Goal: Task Accomplishment & Management: Use online tool/utility

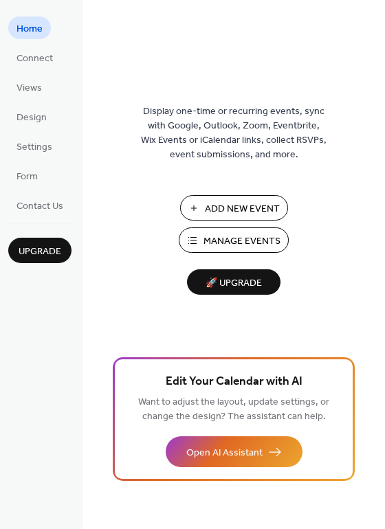
click at [48, 71] on ul "Home Connect Views Design Settings Form Contact Us" at bounding box center [39, 116] width 63 height 200
click at [39, 62] on span "Connect" at bounding box center [34, 59] width 36 height 14
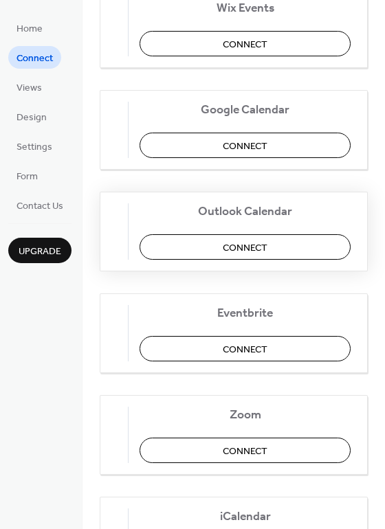
scroll to position [188, 0]
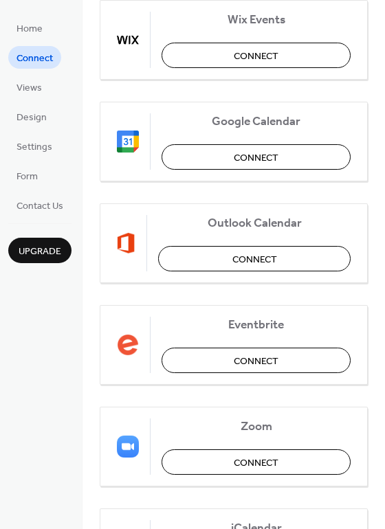
click at [179, 192] on div "Wix Events Connect Google Calendar Connect Outlook Calendar Connect Eventbrite …" at bounding box center [234, 294] width 268 height 588
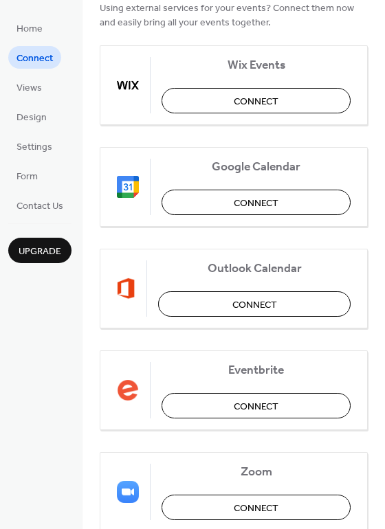
scroll to position [124, 0]
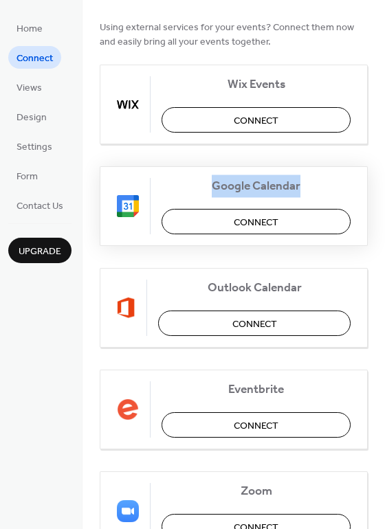
drag, startPoint x: 213, startPoint y: 184, endPoint x: 325, endPoint y: 184, distance: 112.1
click at [326, 184] on span "Google Calendar" at bounding box center [256, 186] width 189 height 14
click at [310, 289] on span "Outlook Calendar" at bounding box center [254, 287] width 192 height 14
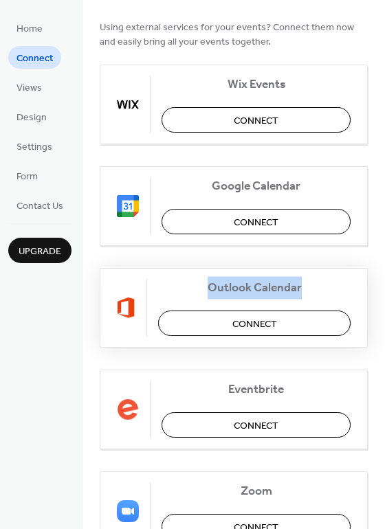
drag, startPoint x: 304, startPoint y: 289, endPoint x: 188, endPoint y: 287, distance: 115.5
click at [188, 287] on span "Outlook Calendar" at bounding box center [254, 287] width 192 height 14
click at [228, 293] on span "Outlook Calendar" at bounding box center [254, 287] width 192 height 14
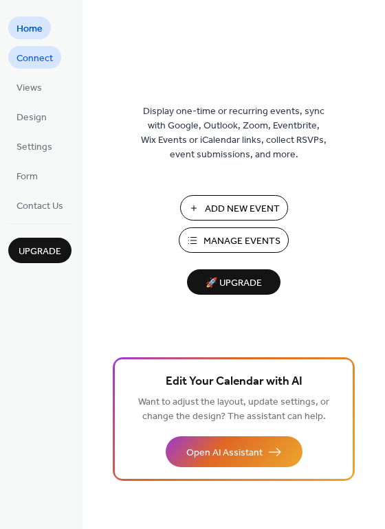
click at [38, 62] on span "Connect" at bounding box center [34, 59] width 36 height 14
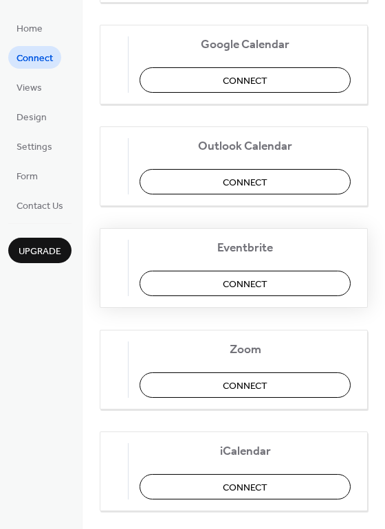
scroll to position [269, 0]
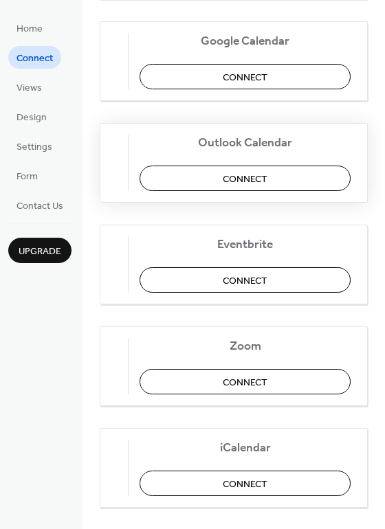
click at [247, 178] on span "Connect" at bounding box center [245, 179] width 45 height 14
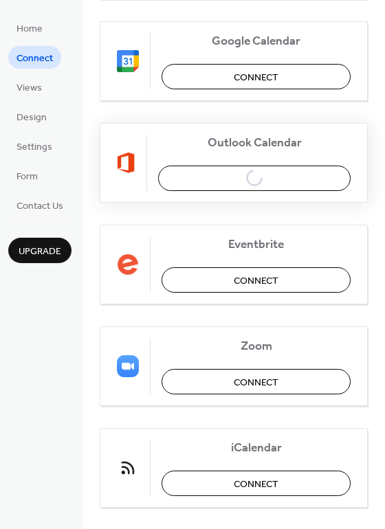
scroll to position [0, 0]
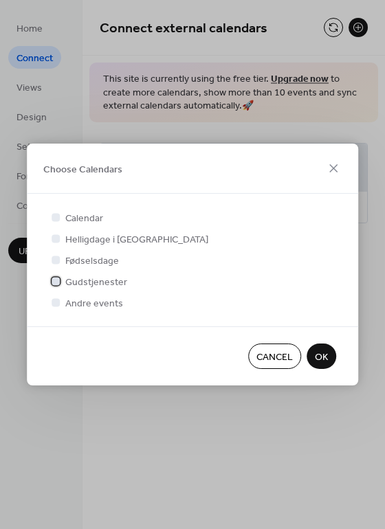
click at [60, 279] on div at bounding box center [56, 281] width 14 height 14
click at [59, 305] on div at bounding box center [56, 302] width 8 height 8
click at [56, 301] on div at bounding box center [56, 302] width 8 height 8
click at [317, 352] on span "OK" at bounding box center [321, 358] width 13 height 14
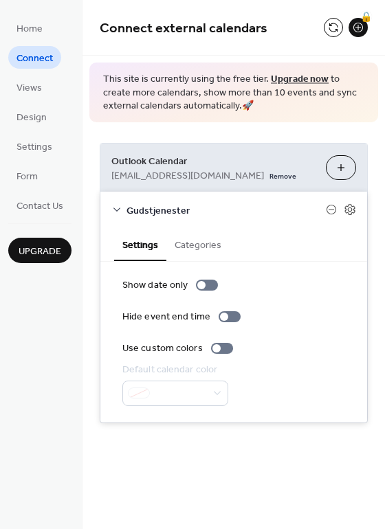
click at [338, 23] on button at bounding box center [333, 27] width 19 height 19
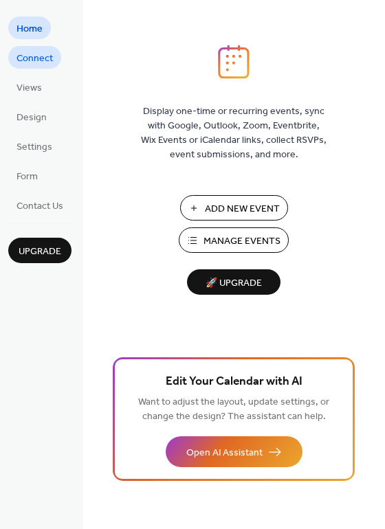
click at [34, 56] on span "Connect" at bounding box center [34, 59] width 36 height 14
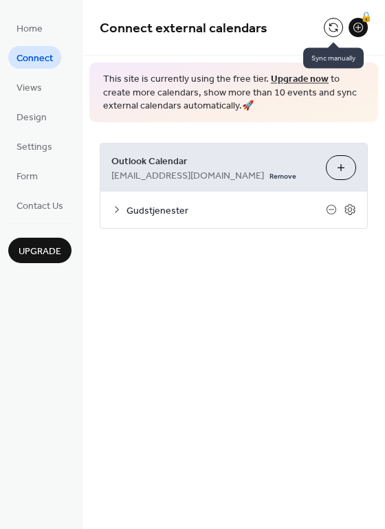
click at [329, 29] on button at bounding box center [333, 27] width 19 height 19
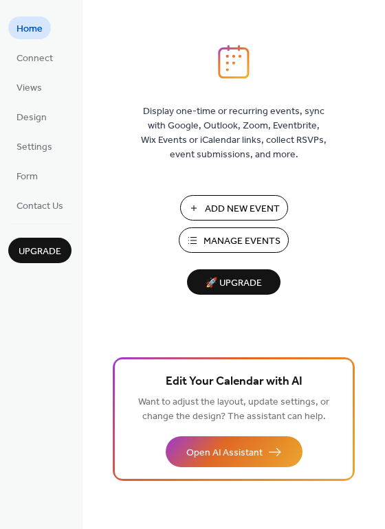
click at [39, 66] on span "Connect" at bounding box center [34, 59] width 36 height 14
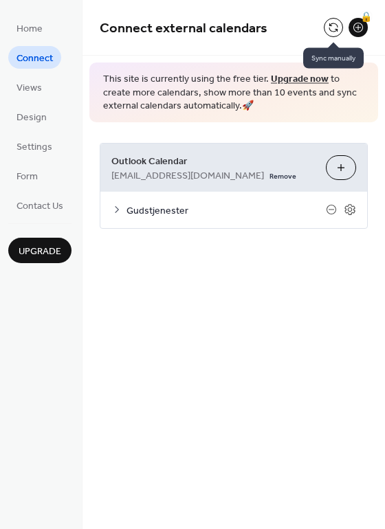
click at [335, 30] on button at bounding box center [333, 27] width 19 height 19
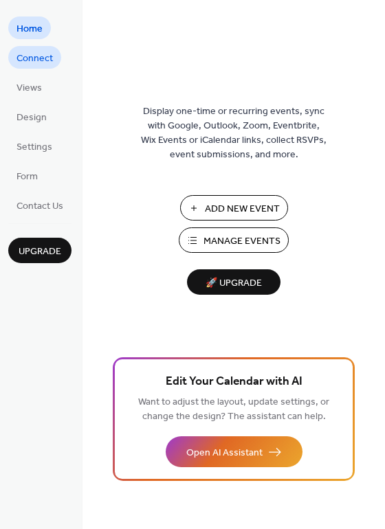
click at [41, 65] on span "Connect" at bounding box center [34, 59] width 36 height 14
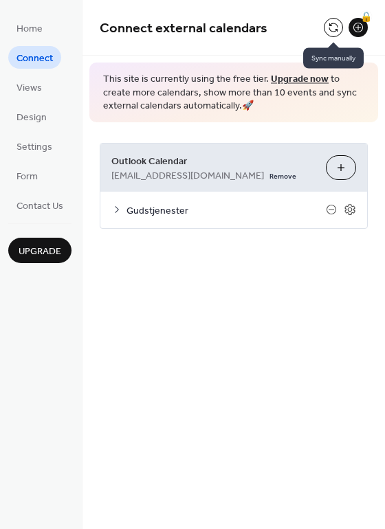
click at [327, 36] on div at bounding box center [333, 27] width 19 height 19
click at [331, 32] on button at bounding box center [333, 27] width 19 height 19
